Goal: Information Seeking & Learning: Learn about a topic

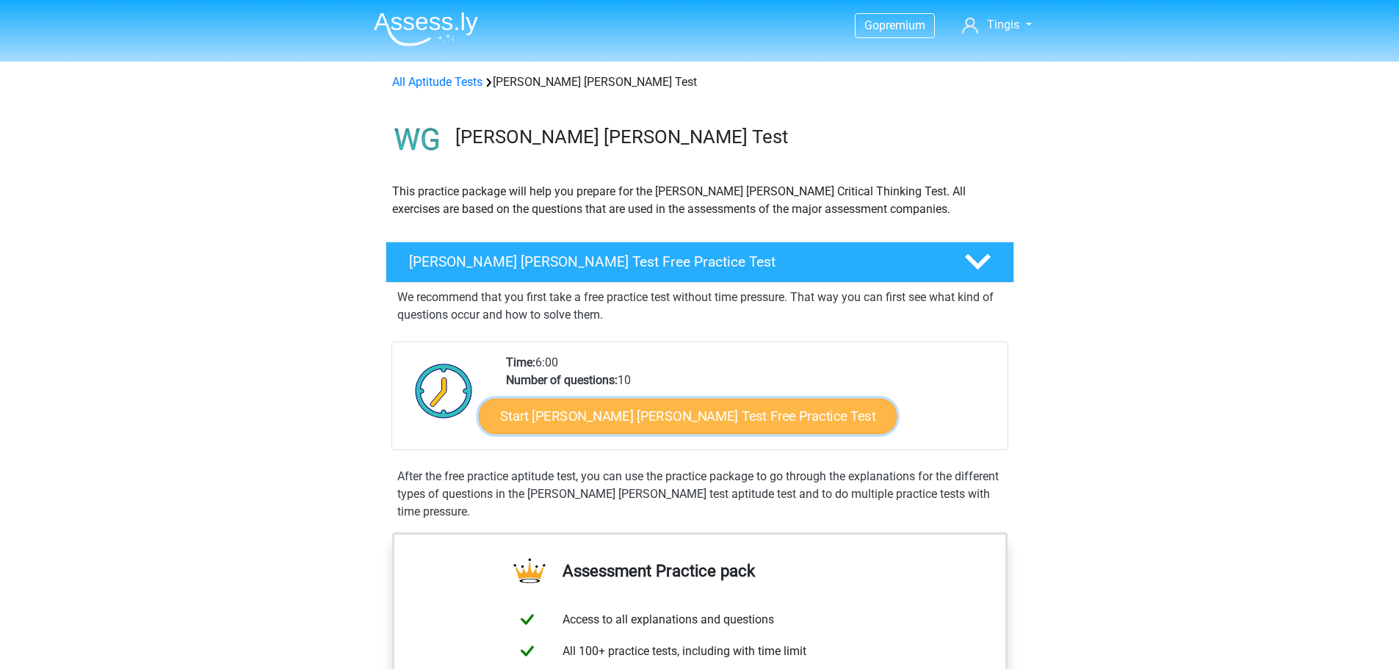
click at [695, 419] on link "Start [PERSON_NAME] [PERSON_NAME] Test Free Practice Test" at bounding box center [688, 416] width 418 height 35
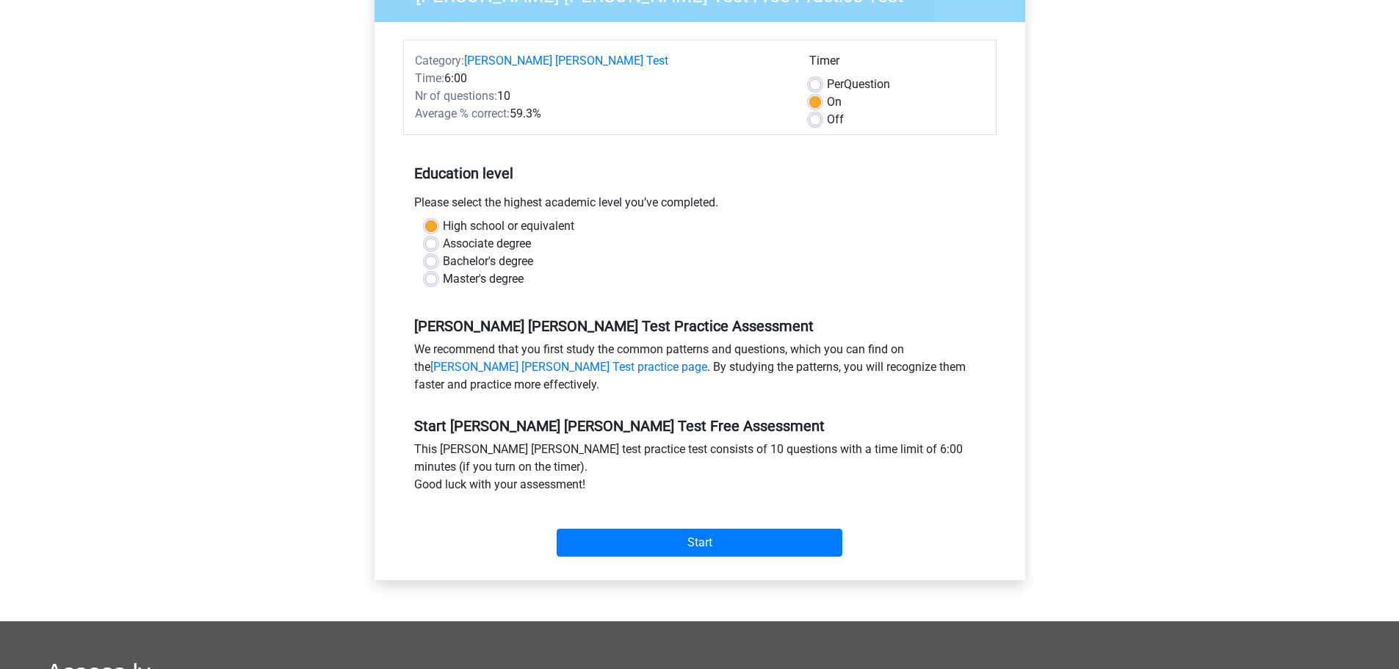
scroll to position [441, 0]
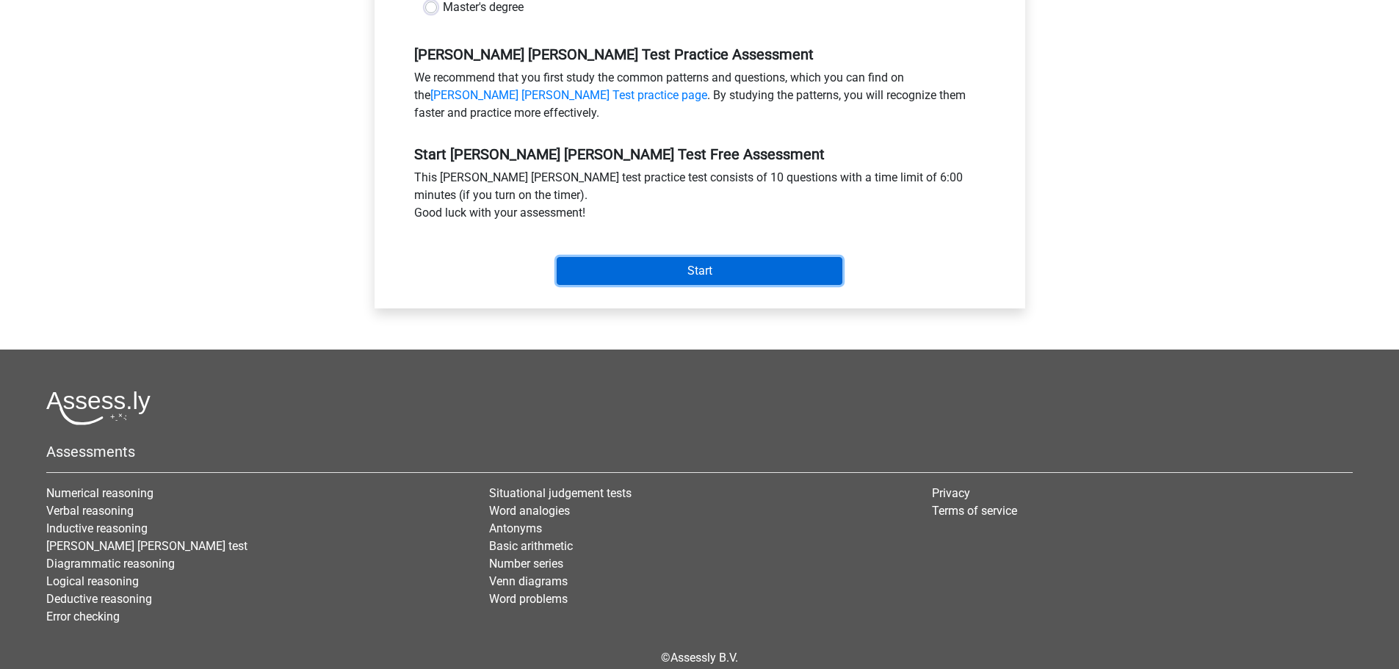
click at [704, 257] on input "Start" at bounding box center [700, 271] width 286 height 28
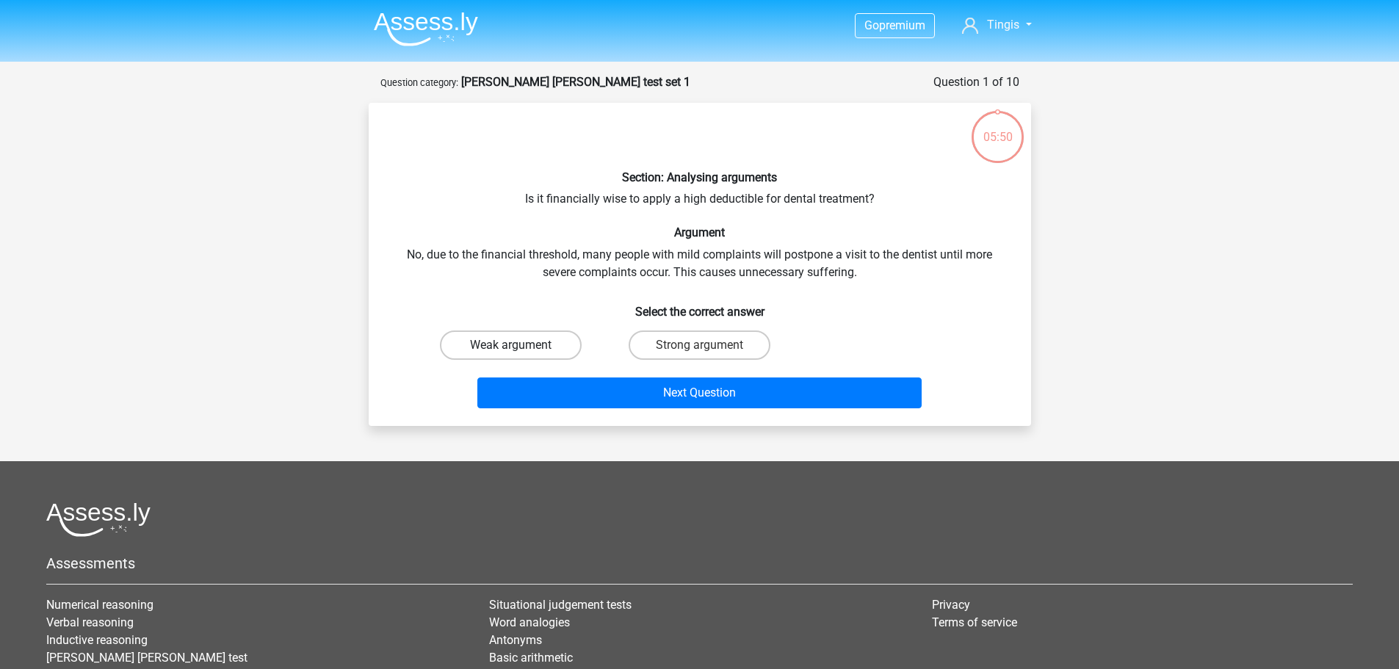
click at [502, 342] on label "Weak argument" at bounding box center [511, 344] width 142 height 29
click at [510, 345] on input "Weak argument" at bounding box center [515, 350] width 10 height 10
radio input "true"
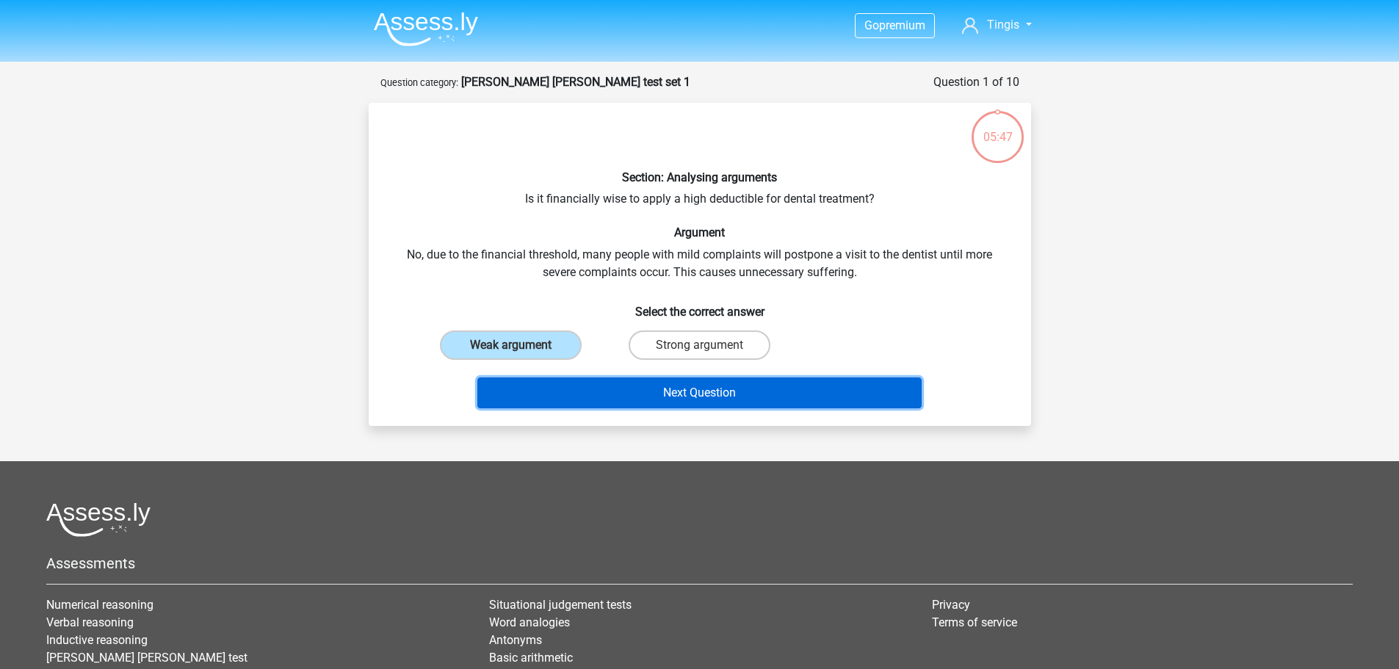
click at [720, 402] on button "Next Question" at bounding box center [699, 392] width 444 height 31
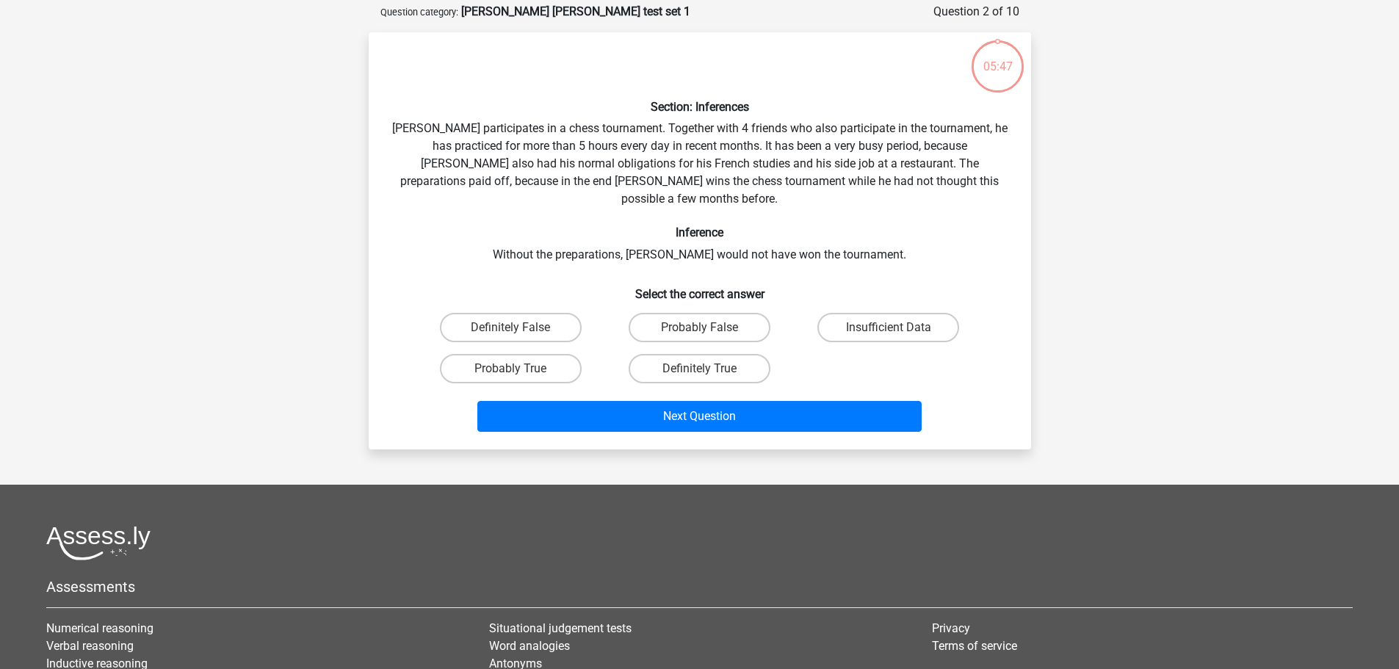
scroll to position [73, 0]
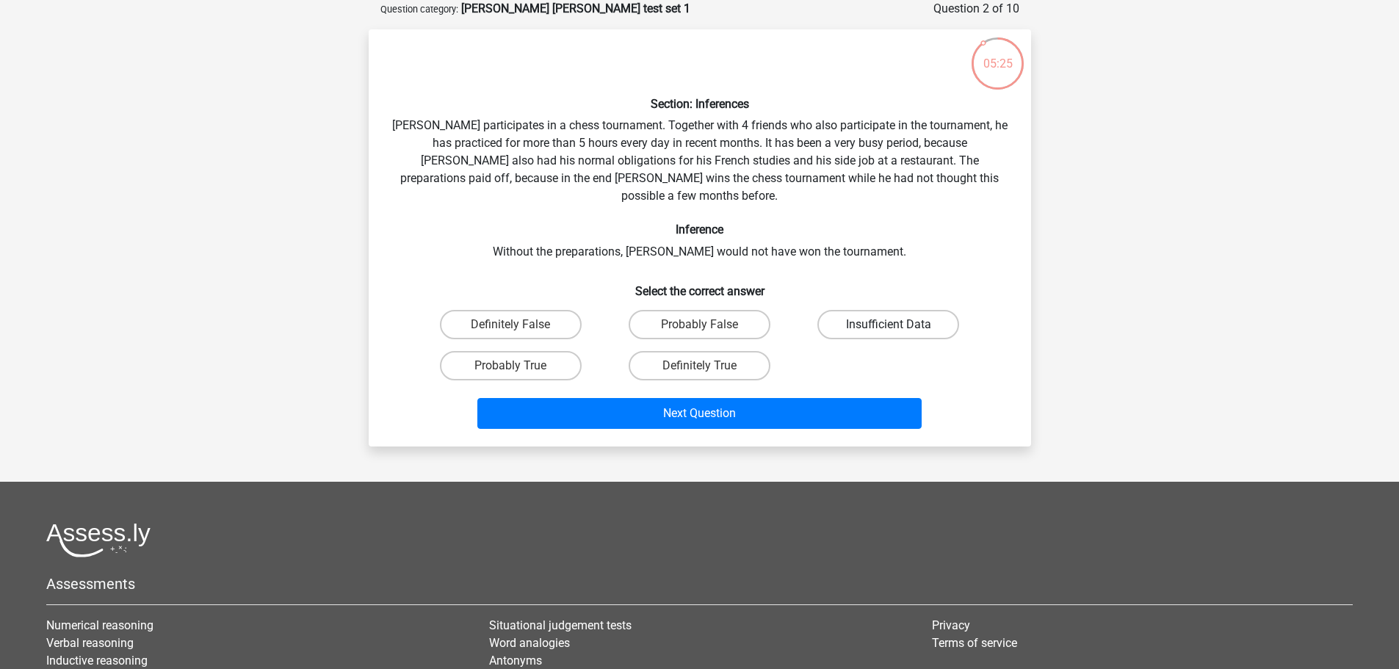
click at [902, 310] on label "Insufficient Data" at bounding box center [888, 324] width 142 height 29
click at [898, 325] on input "Insufficient Data" at bounding box center [893, 330] width 10 height 10
radio input "true"
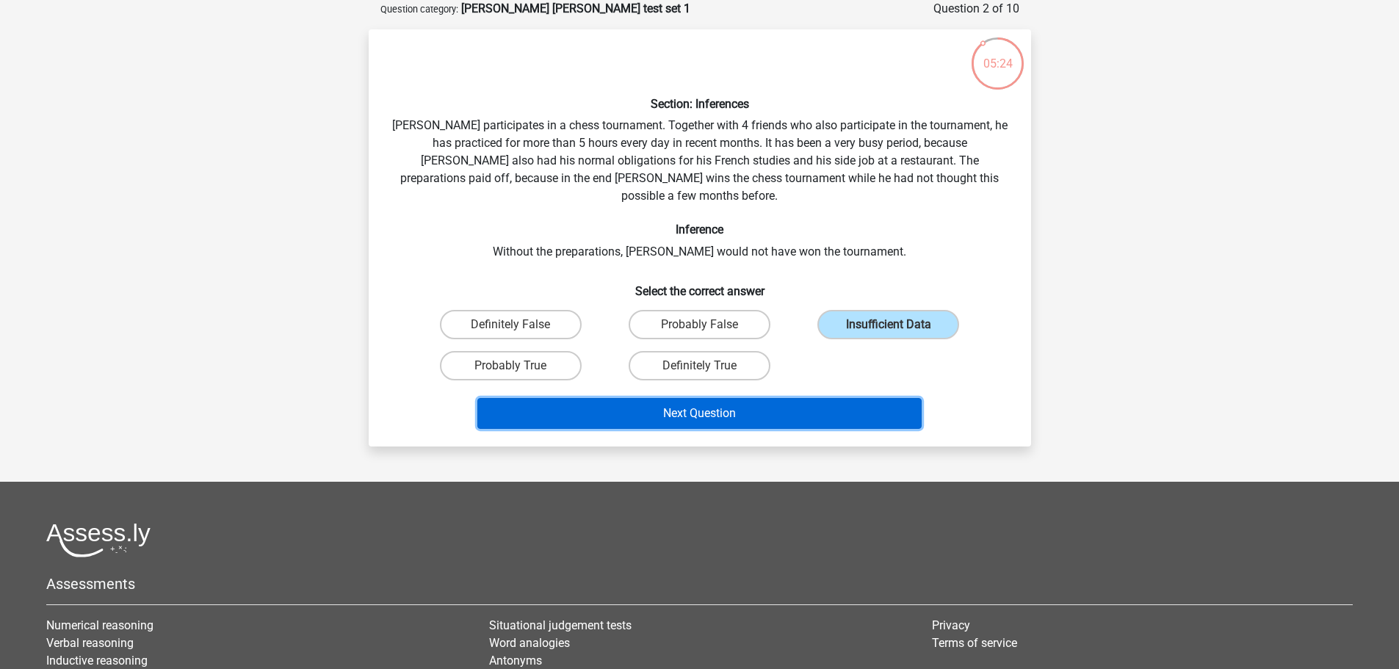
click at [776, 398] on button "Next Question" at bounding box center [699, 413] width 444 height 31
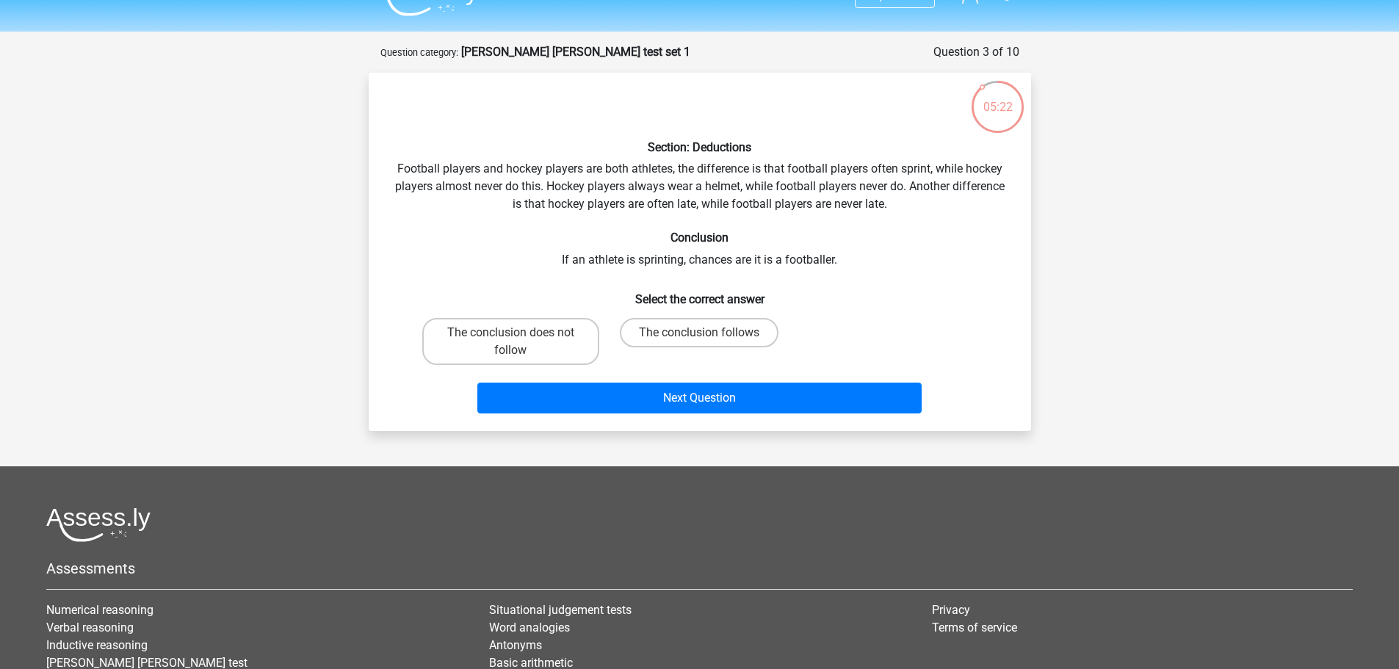
scroll to position [0, 0]
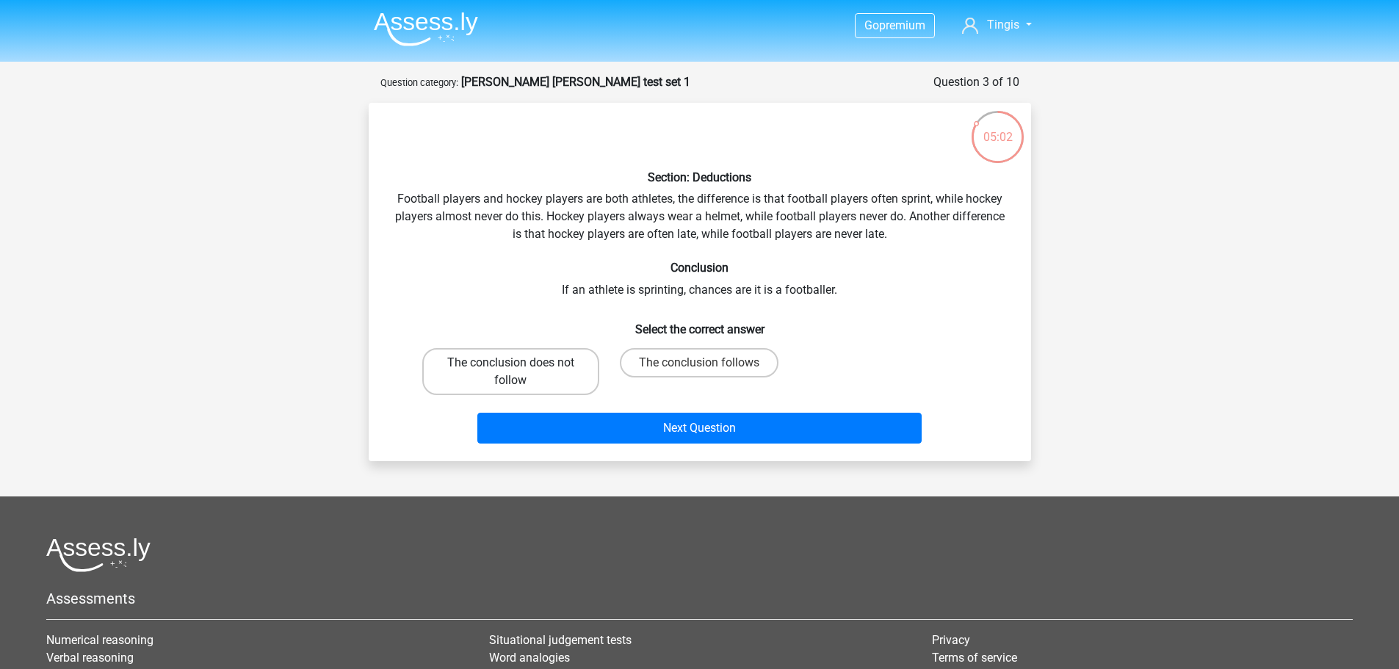
click at [551, 385] on label "The conclusion does not follow" at bounding box center [510, 371] width 177 height 47
click at [520, 372] on input "The conclusion does not follow" at bounding box center [515, 368] width 10 height 10
radio input "true"
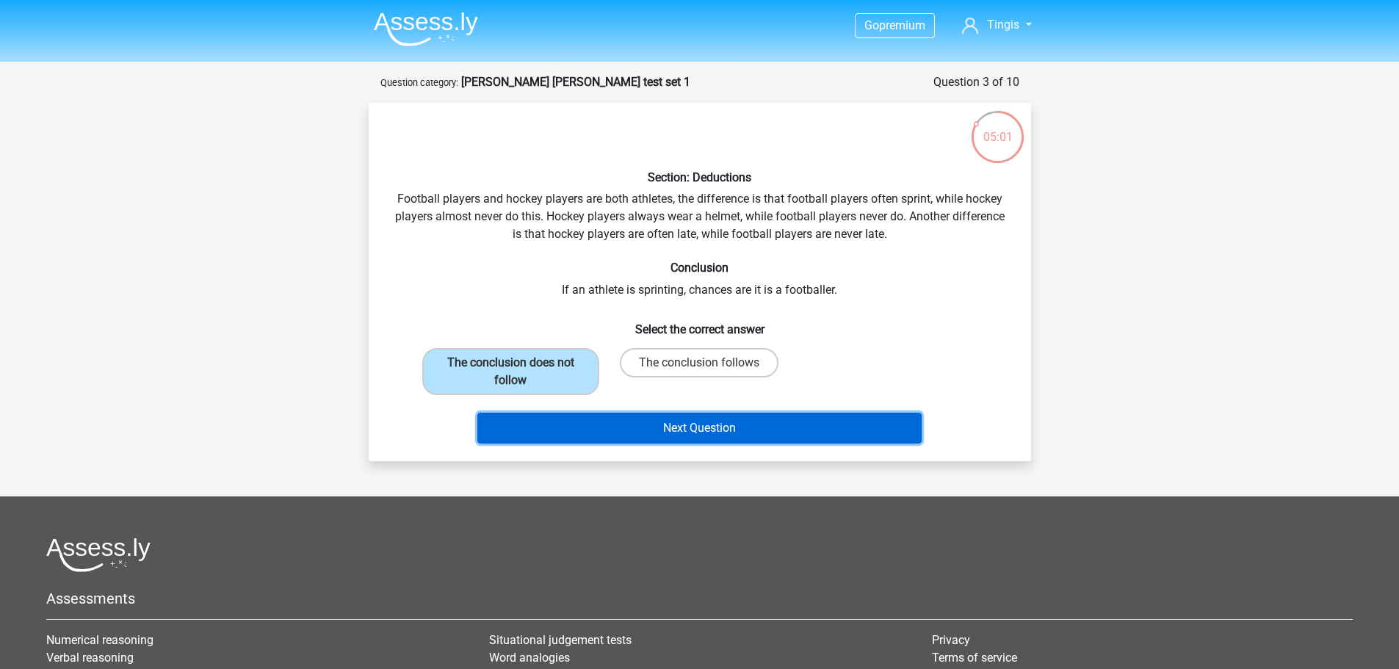
click at [758, 442] on button "Next Question" at bounding box center [699, 428] width 444 height 31
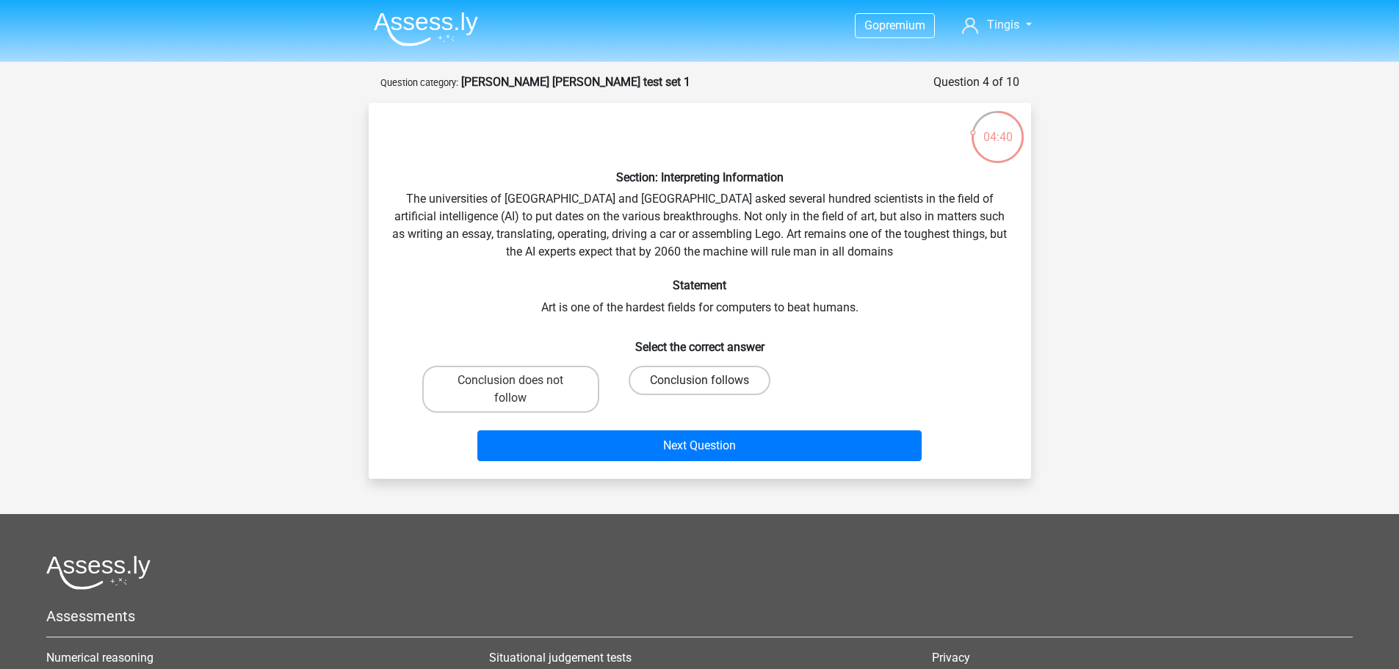
click at [733, 374] on label "Conclusion follows" at bounding box center [699, 380] width 142 height 29
click at [708, 380] on input "Conclusion follows" at bounding box center [704, 385] width 10 height 10
radio input "true"
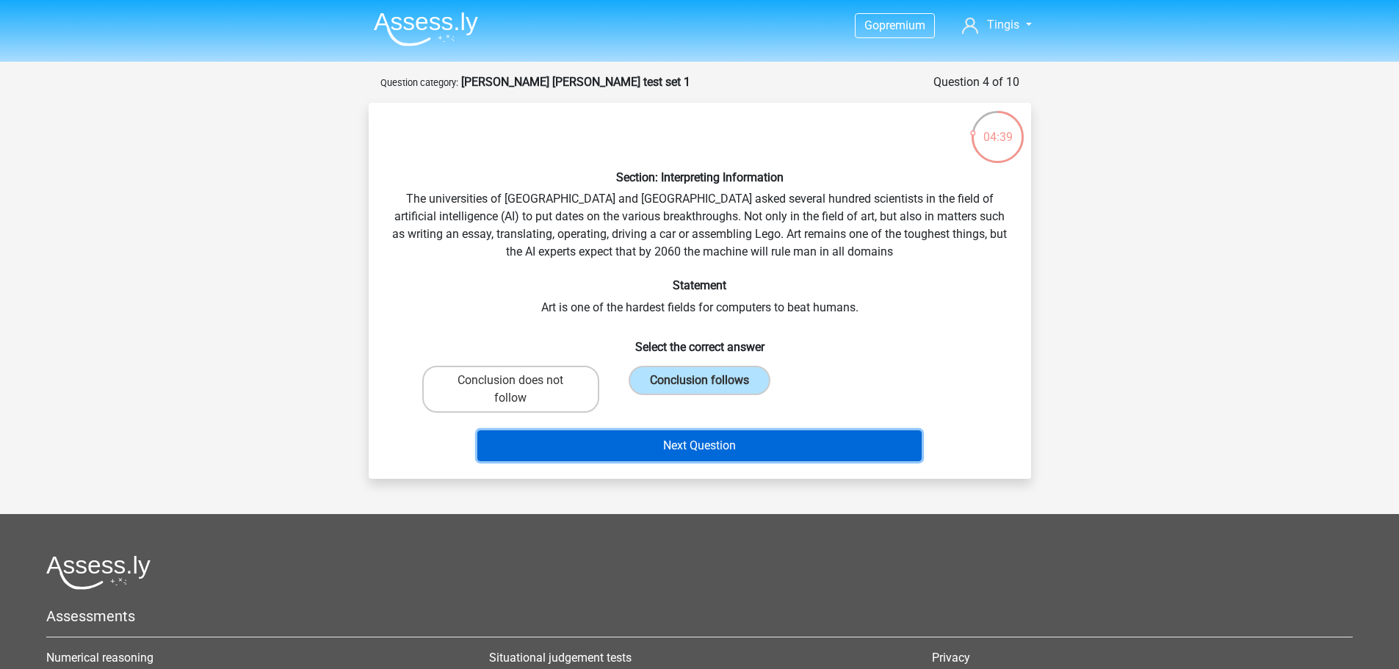
click at [744, 447] on button "Next Question" at bounding box center [699, 445] width 444 height 31
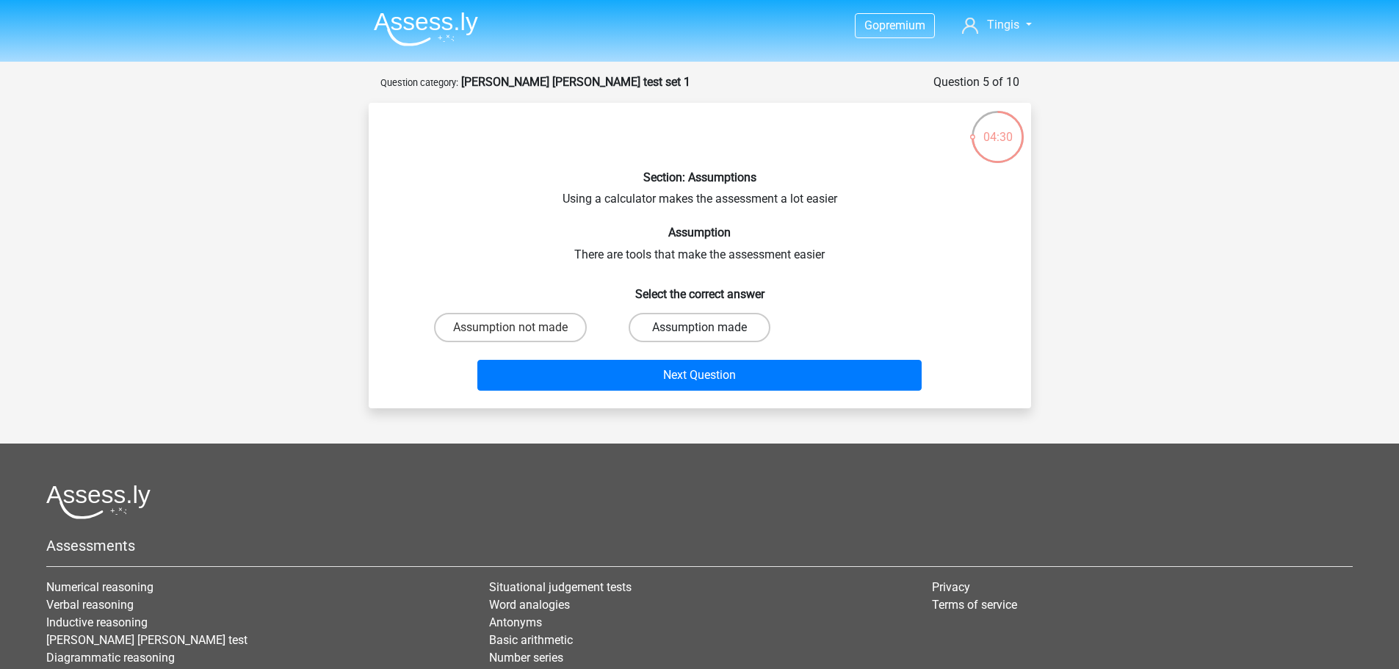
click at [714, 316] on label "Assumption made" at bounding box center [699, 327] width 142 height 29
click at [708, 327] on input "Assumption made" at bounding box center [704, 332] width 10 height 10
radio input "true"
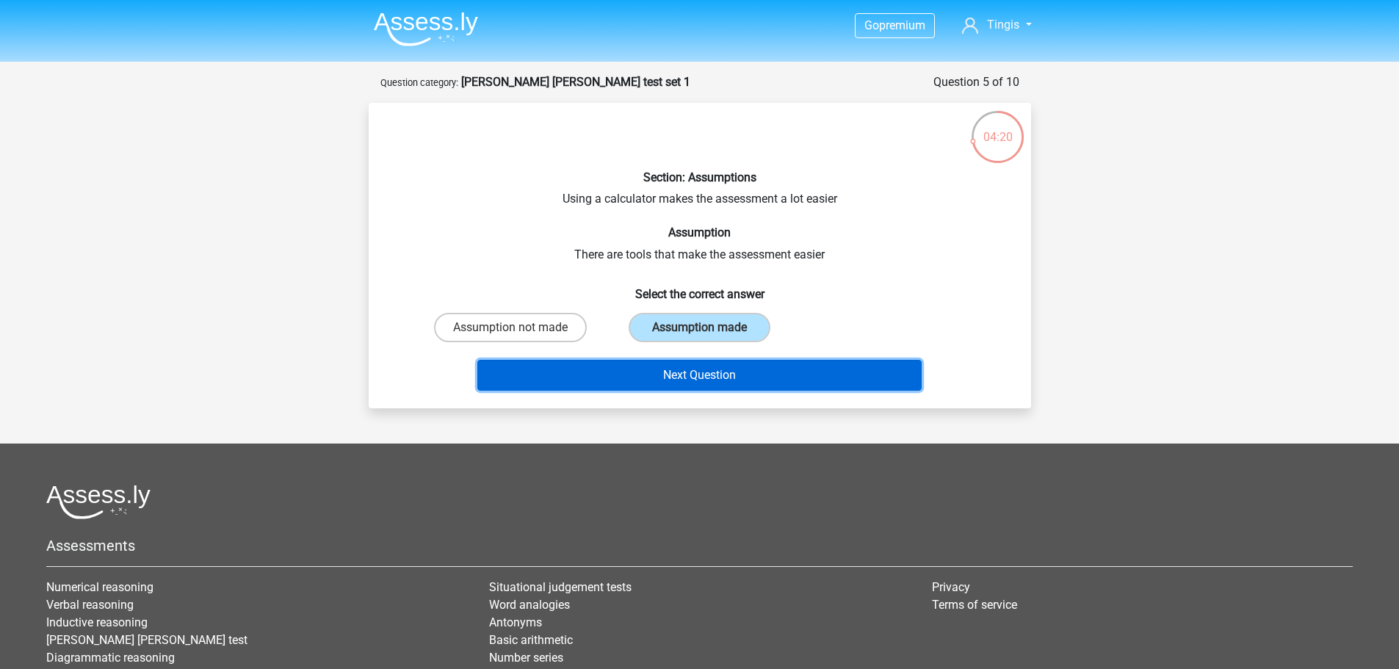
click at [721, 383] on button "Next Question" at bounding box center [699, 375] width 444 height 31
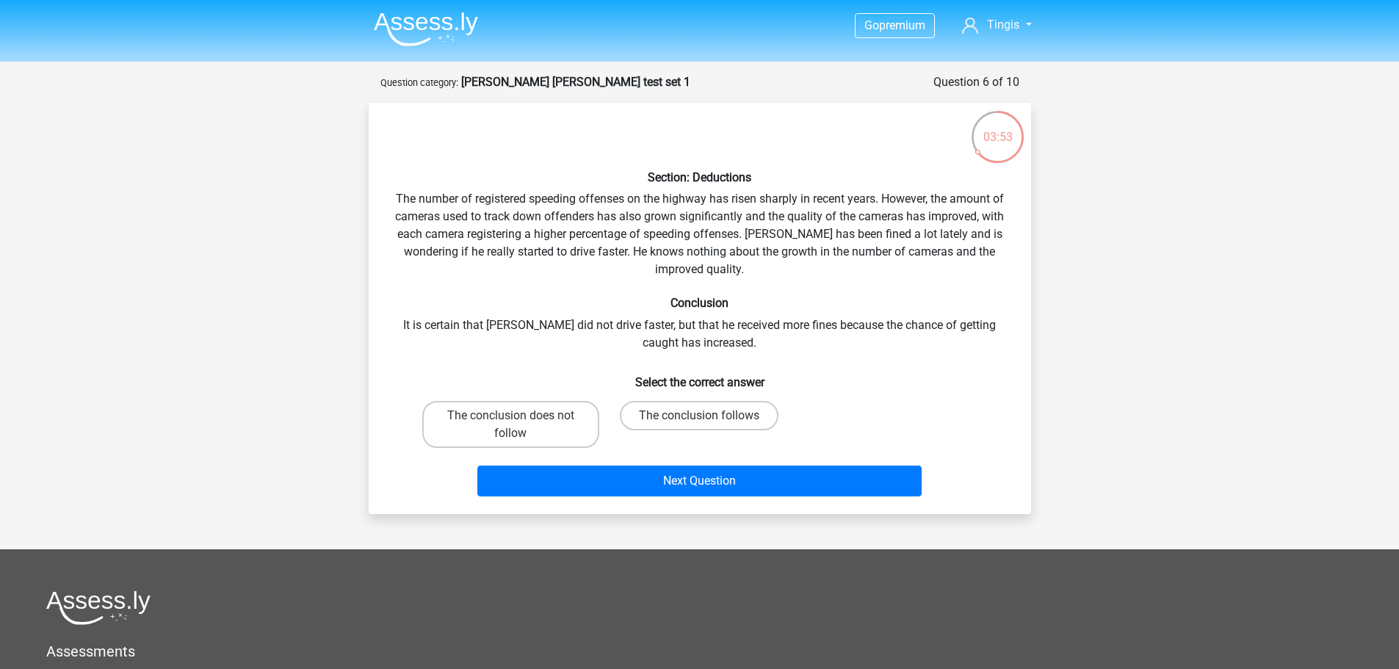
click at [510, 418] on input "The conclusion does not follow" at bounding box center [515, 421] width 10 height 10
radio input "true"
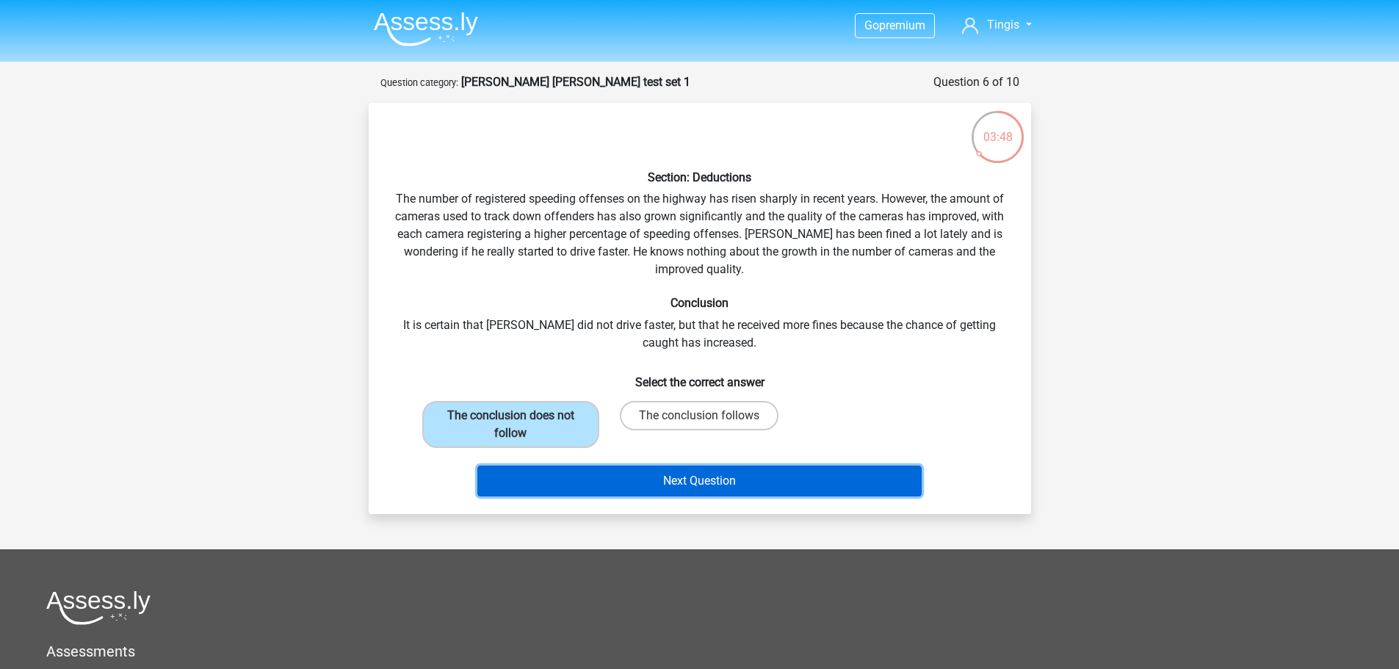
click at [759, 483] on button "Next Question" at bounding box center [699, 480] width 444 height 31
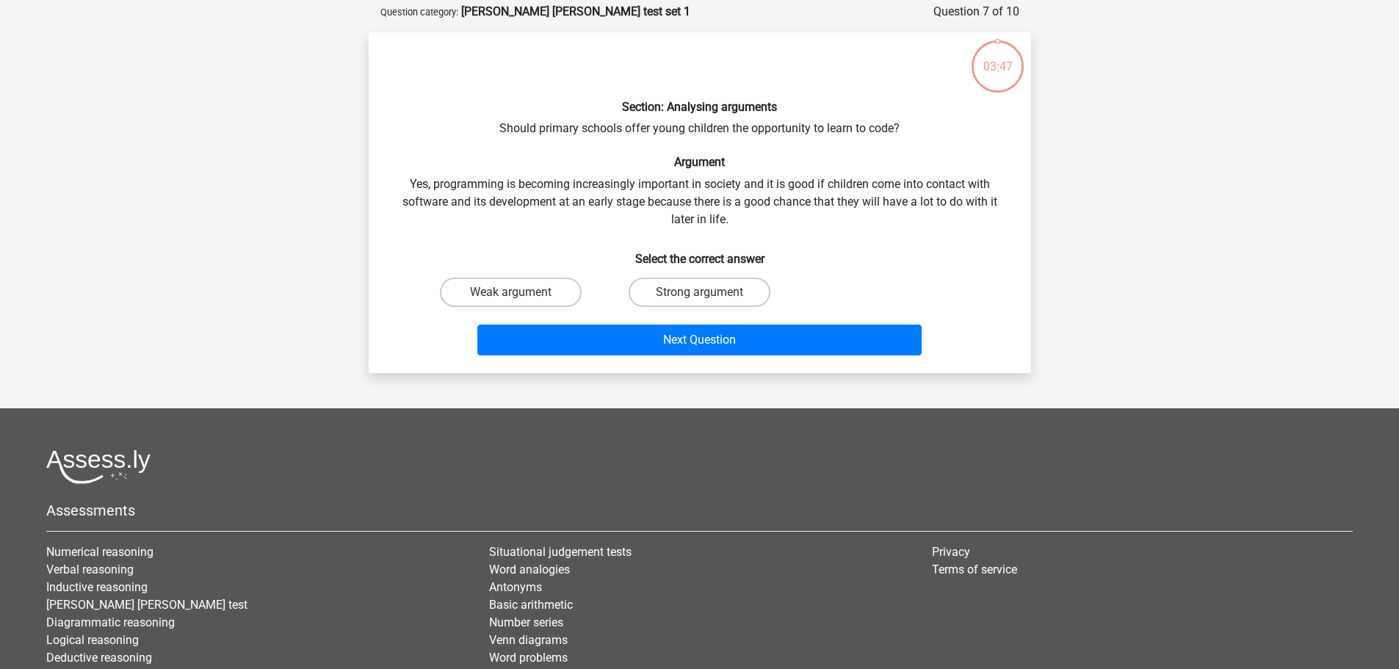
scroll to position [73, 0]
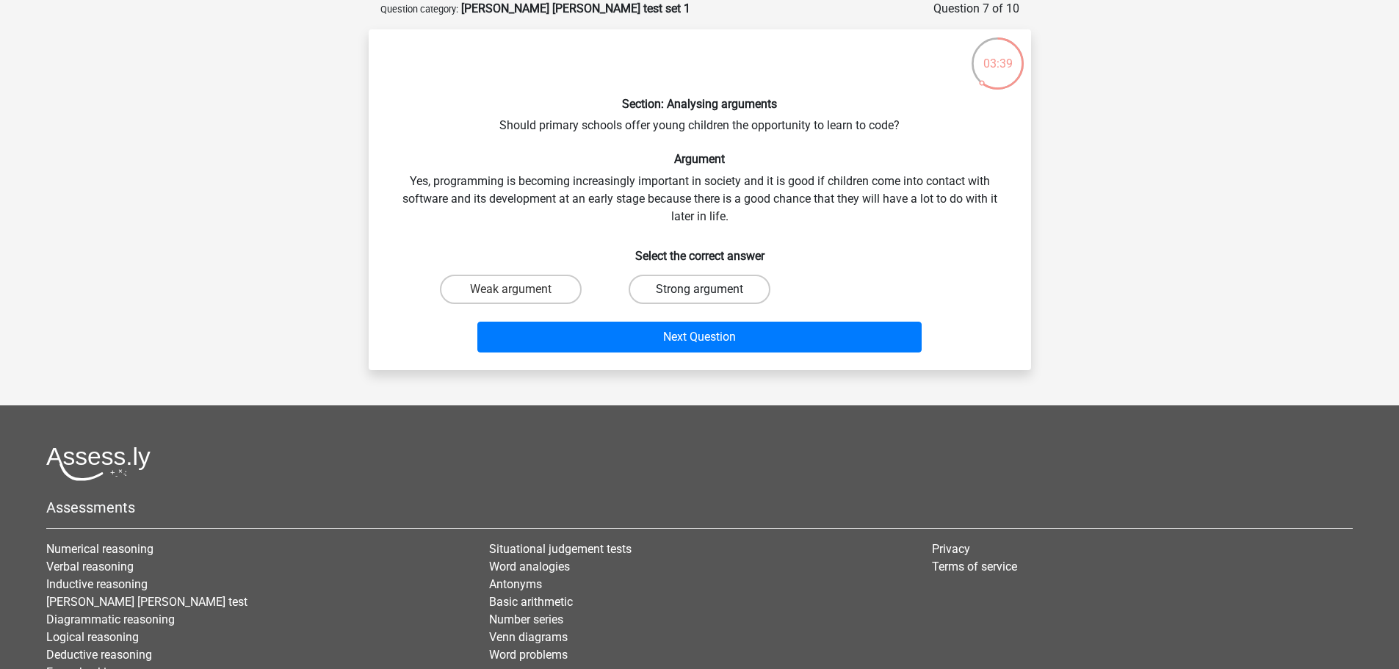
click at [695, 283] on label "Strong argument" at bounding box center [699, 289] width 142 height 29
click at [699, 289] on input "Strong argument" at bounding box center [704, 294] width 10 height 10
radio input "true"
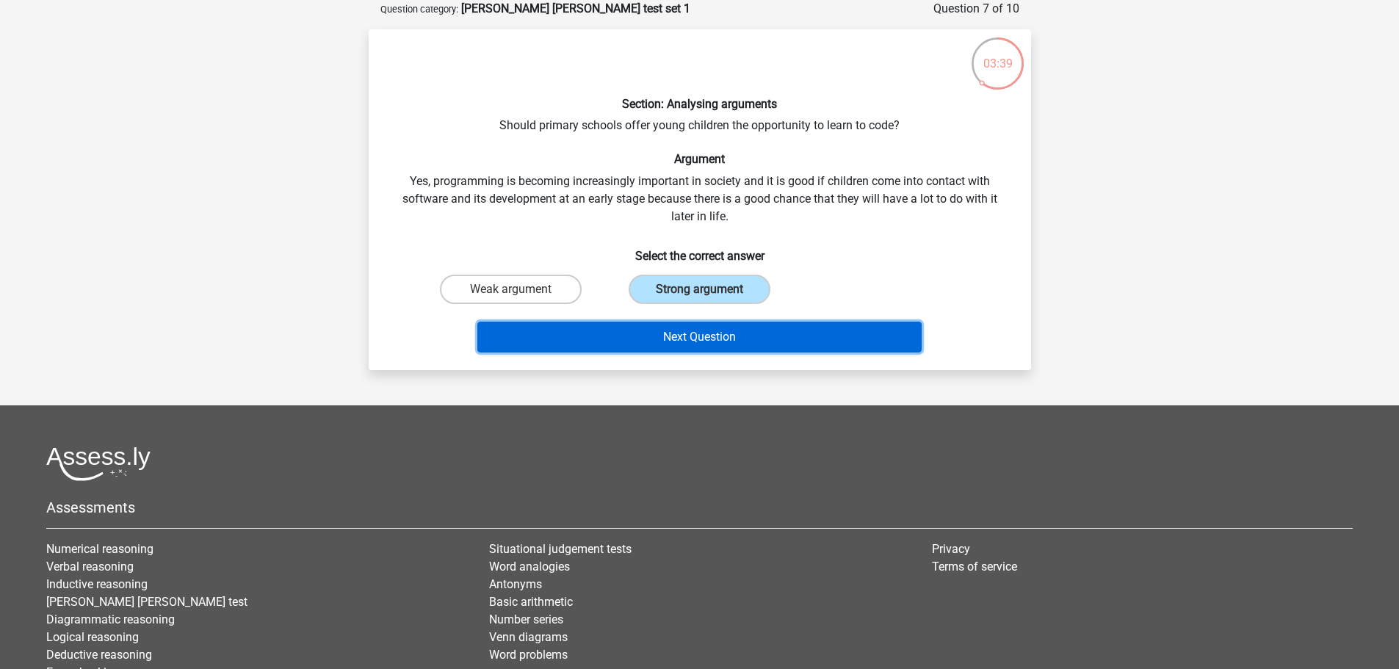
click at [738, 338] on button "Next Question" at bounding box center [699, 337] width 444 height 31
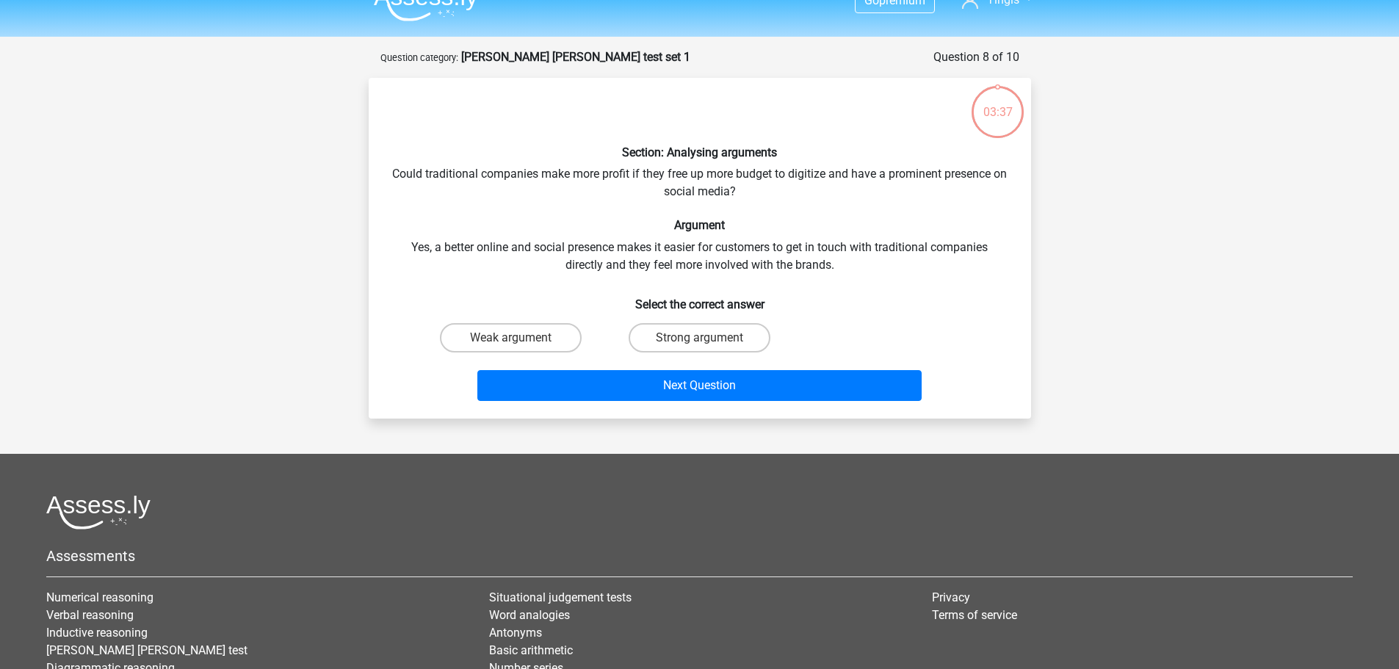
scroll to position [0, 0]
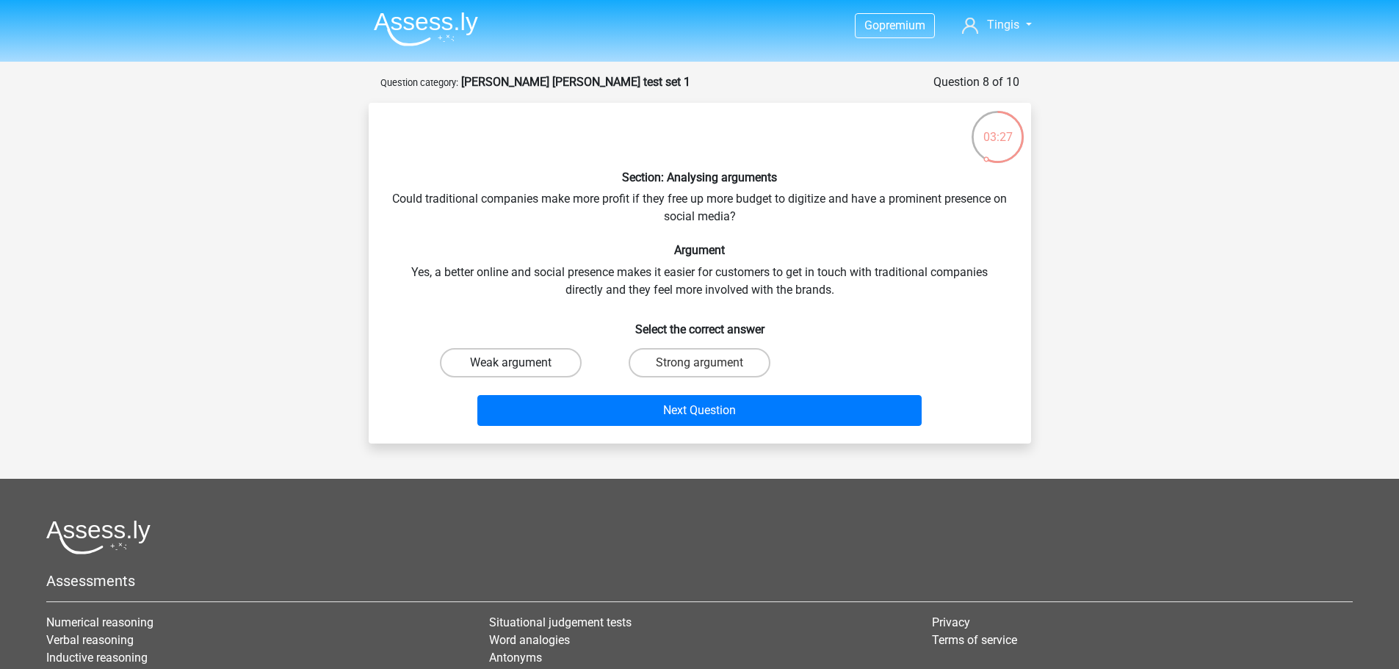
click at [508, 353] on label "Weak argument" at bounding box center [511, 362] width 142 height 29
click at [510, 363] on input "Weak argument" at bounding box center [515, 368] width 10 height 10
radio input "true"
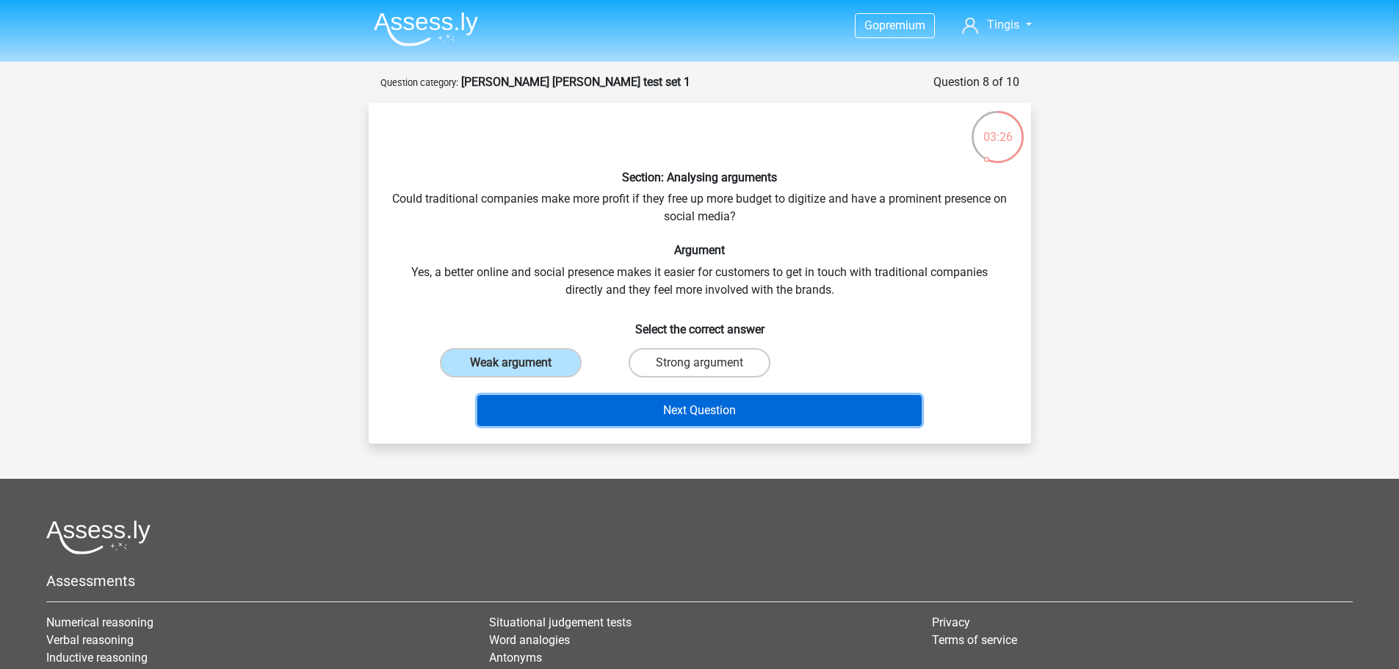
click at [697, 413] on button "Next Question" at bounding box center [699, 410] width 444 height 31
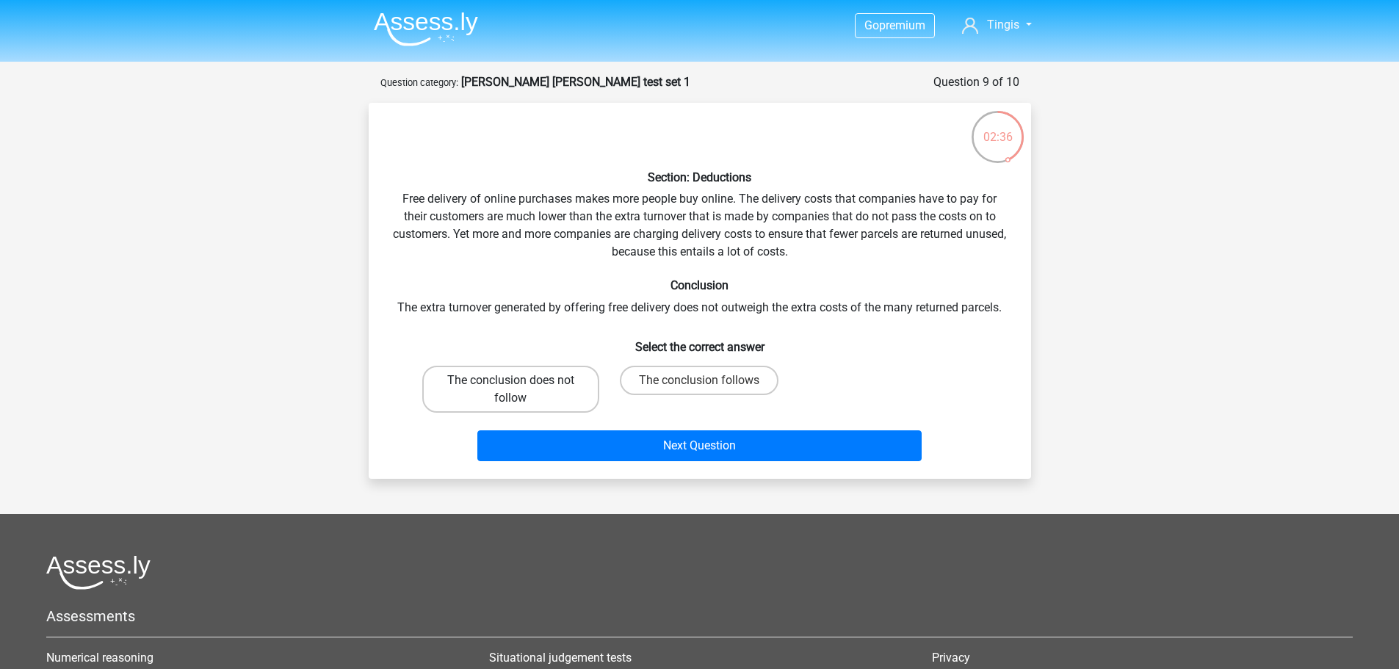
click at [529, 377] on label "The conclusion does not follow" at bounding box center [510, 389] width 177 height 47
click at [520, 380] on input "The conclusion does not follow" at bounding box center [515, 385] width 10 height 10
radio input "true"
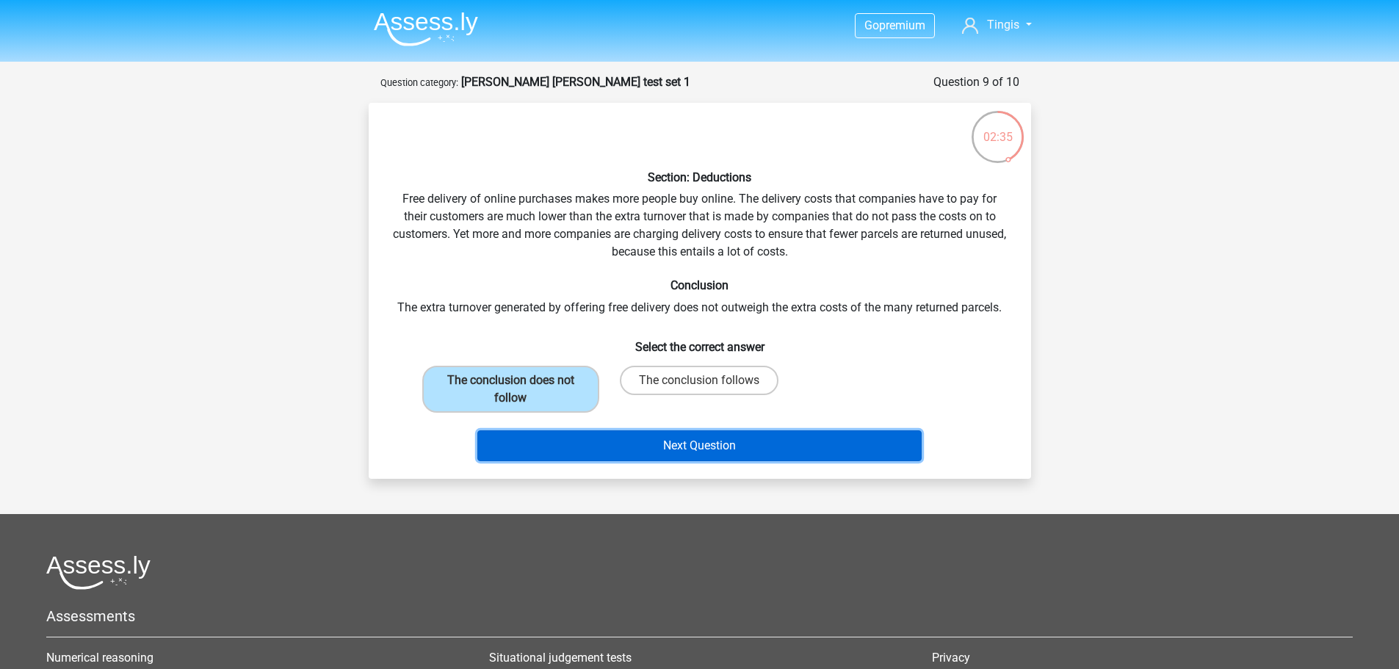
click at [754, 445] on button "Next Question" at bounding box center [699, 445] width 444 height 31
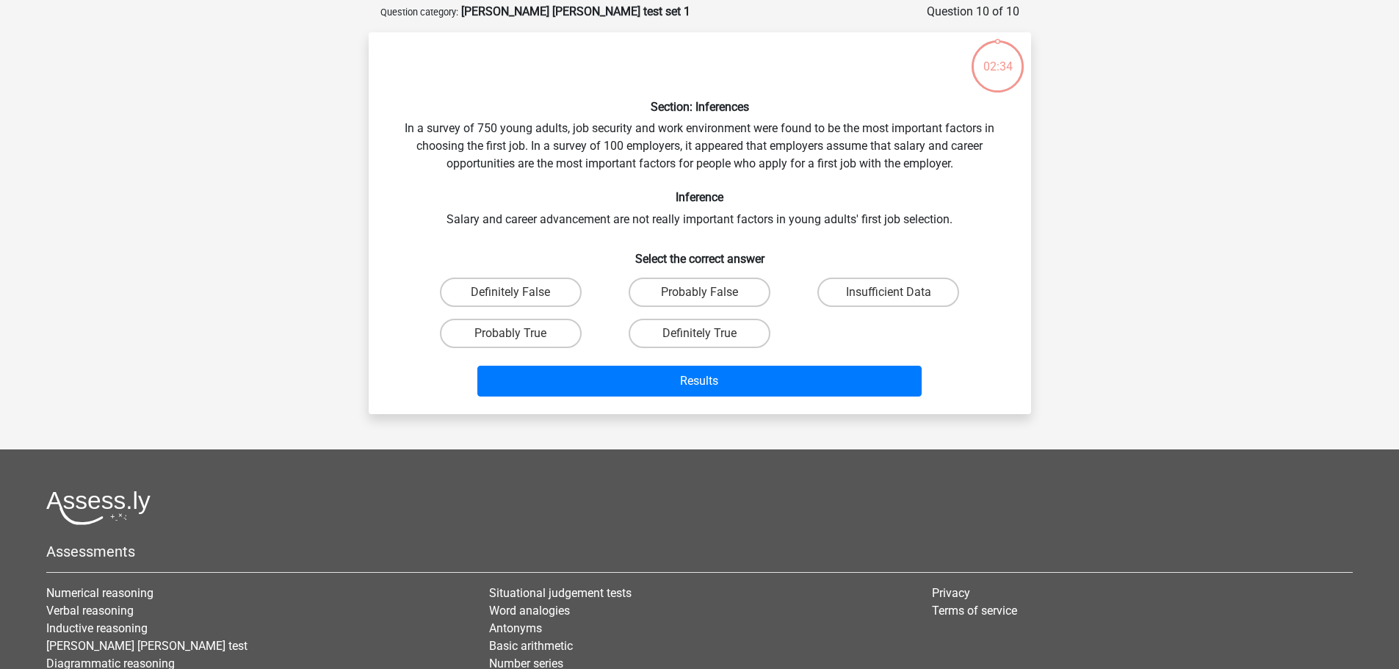
scroll to position [73, 0]
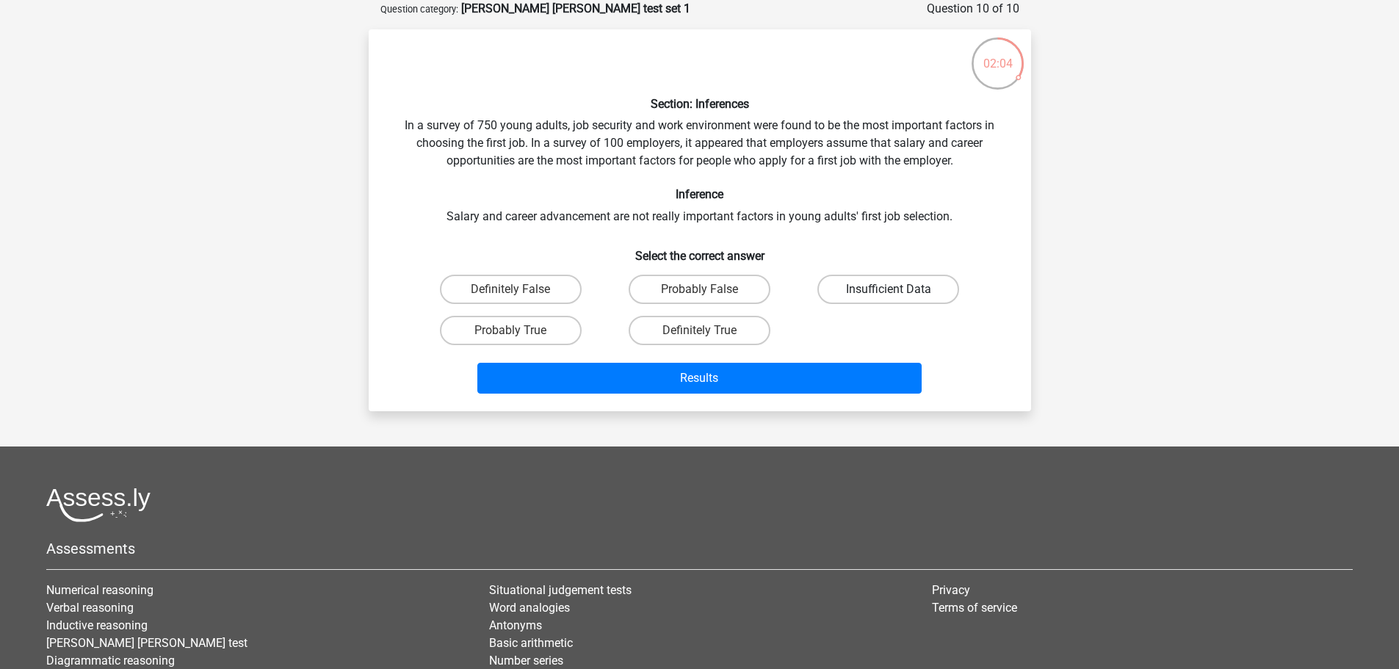
click at [911, 283] on label "Insufficient Data" at bounding box center [888, 289] width 142 height 29
click at [898, 289] on input "Insufficient Data" at bounding box center [893, 294] width 10 height 10
radio input "true"
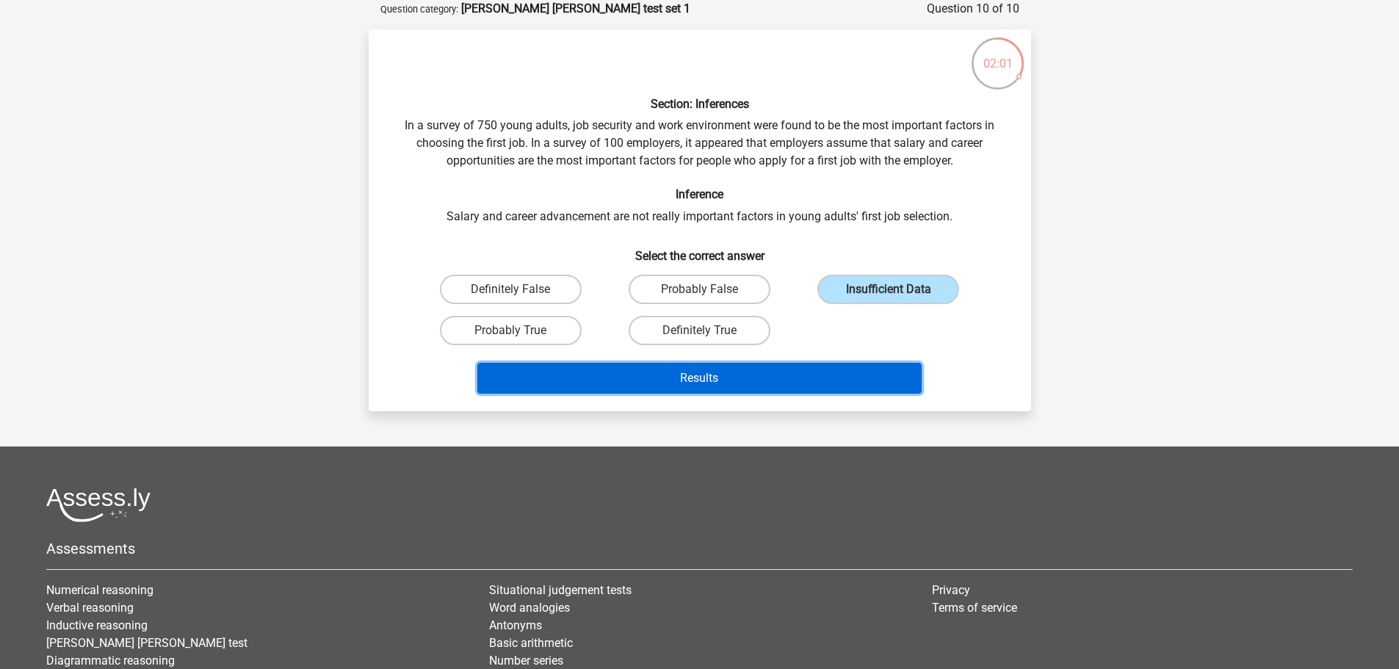
click at [707, 373] on button "Results" at bounding box center [699, 378] width 444 height 31
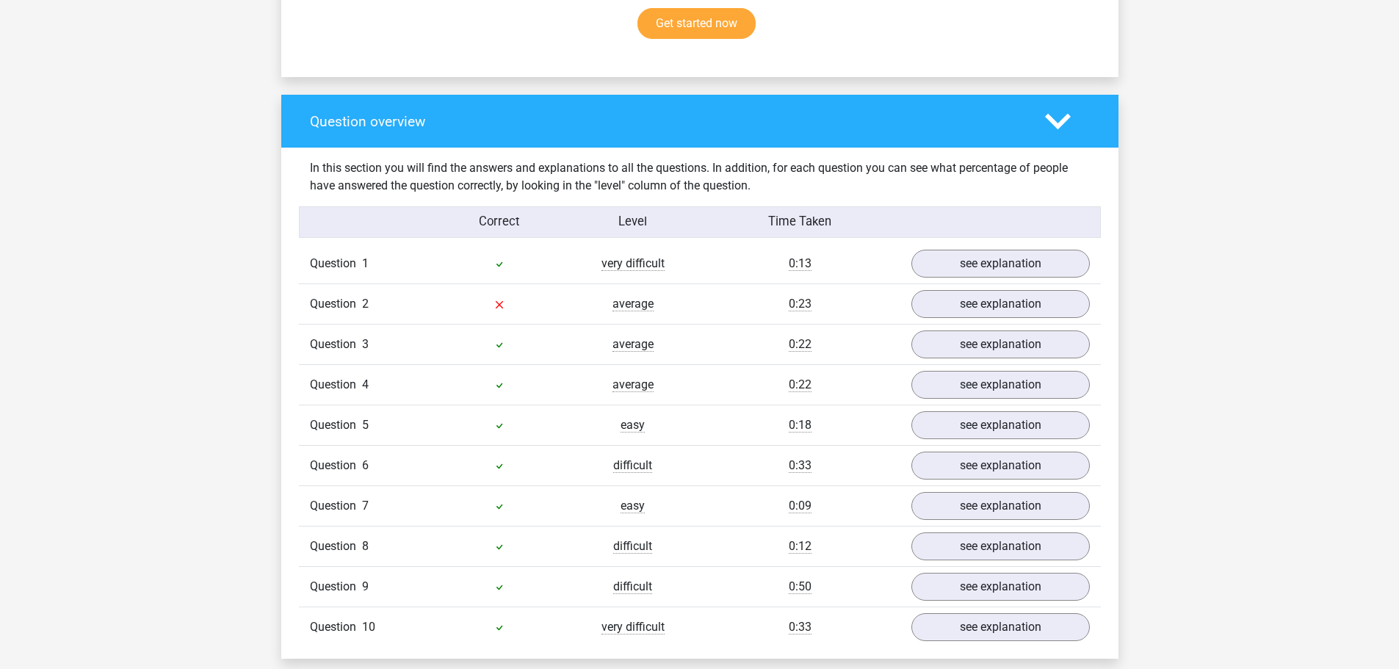
scroll to position [1028, 0]
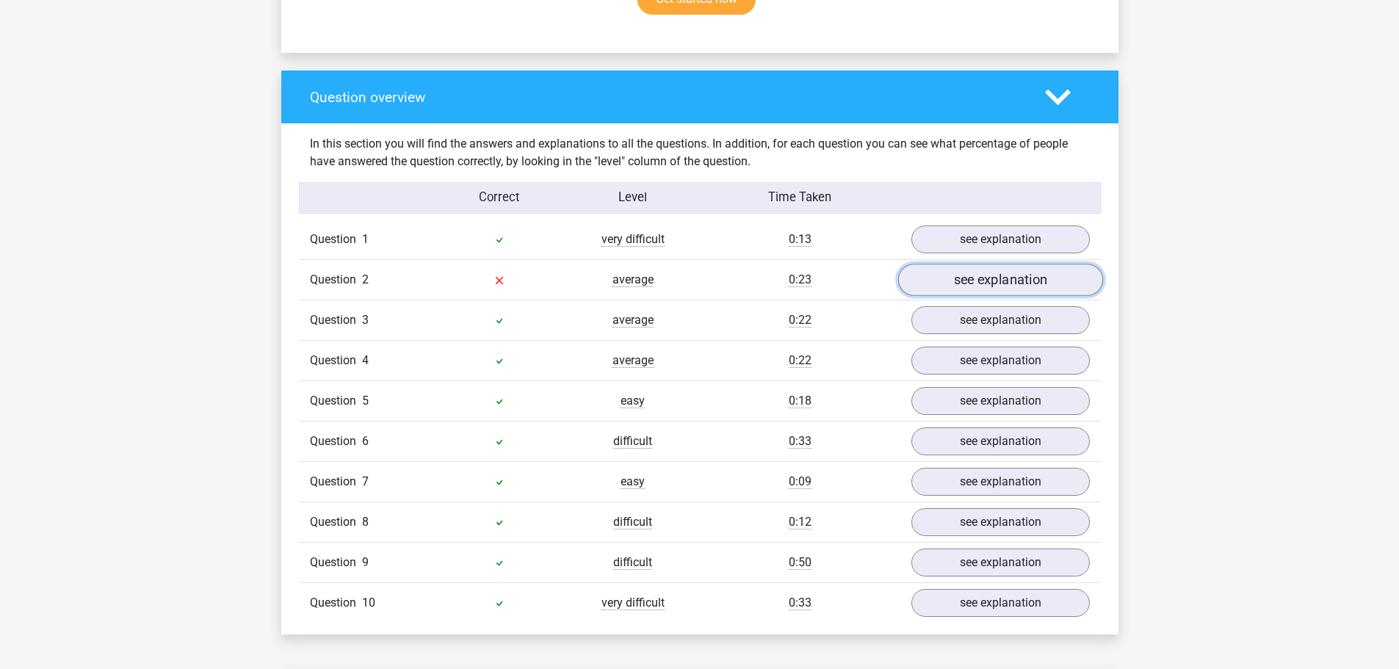
click at [987, 278] on link "see explanation" at bounding box center [999, 280] width 205 height 32
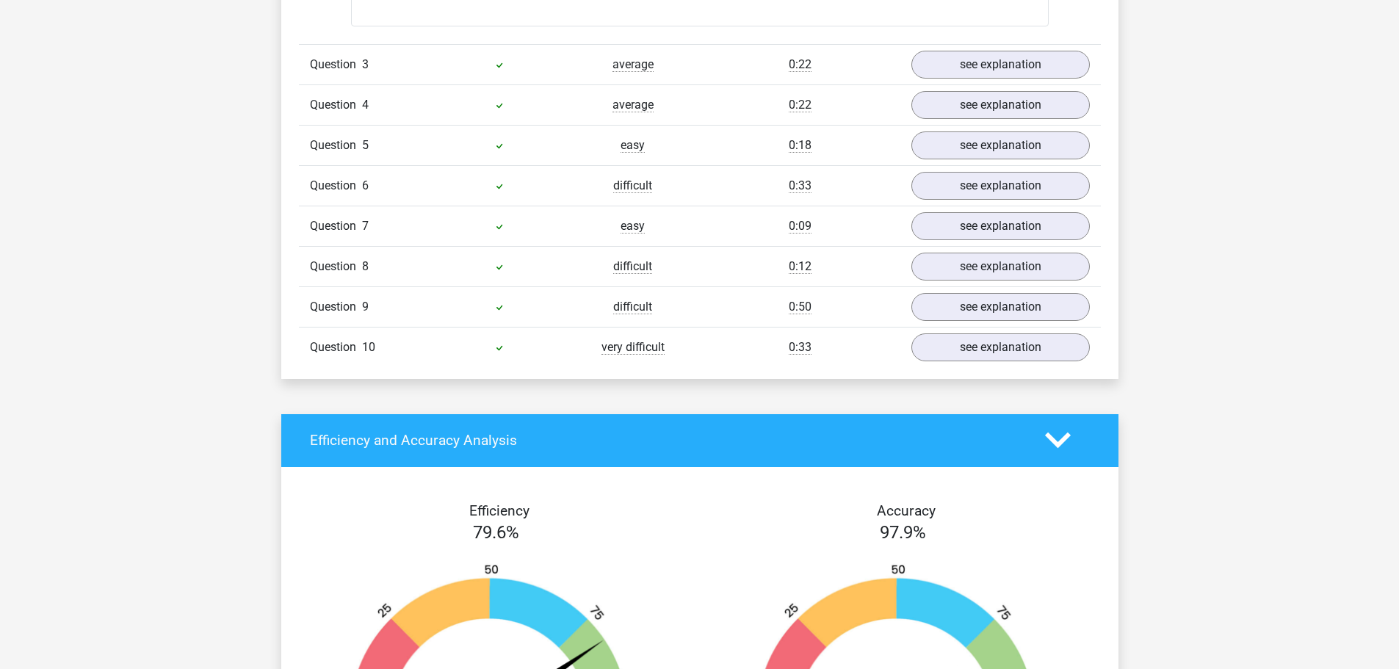
scroll to position [1762, 0]
